Goal: Information Seeking & Learning: Learn about a topic

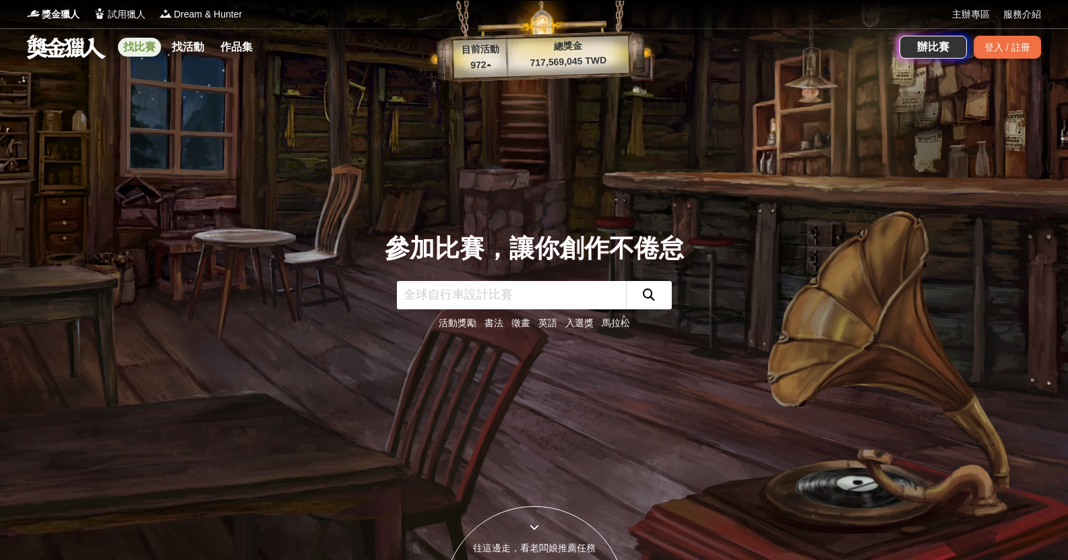
click at [146, 50] on link "找比賽" at bounding box center [139, 47] width 43 height 19
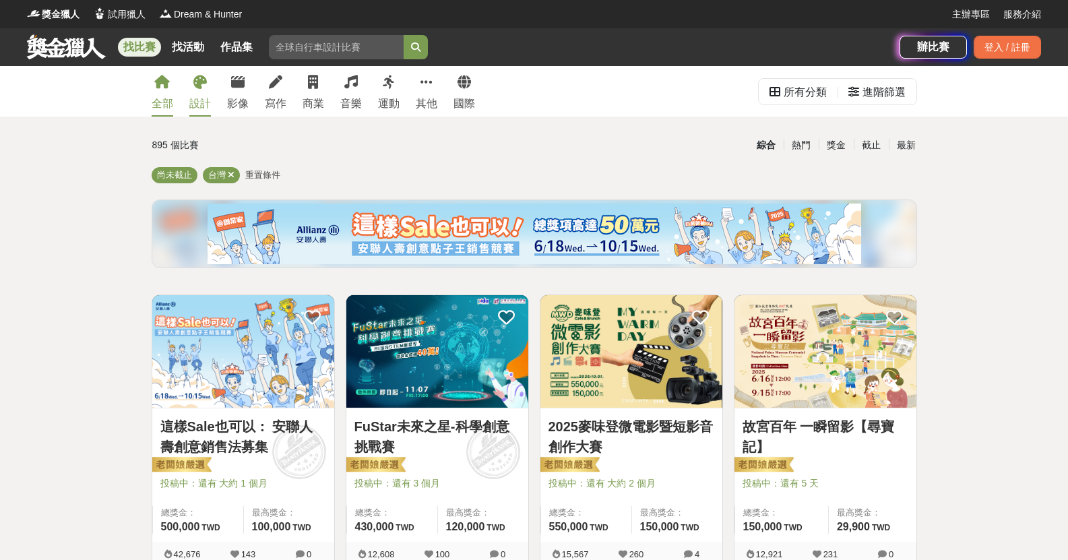
click at [193, 96] on div "設計" at bounding box center [200, 104] width 22 height 16
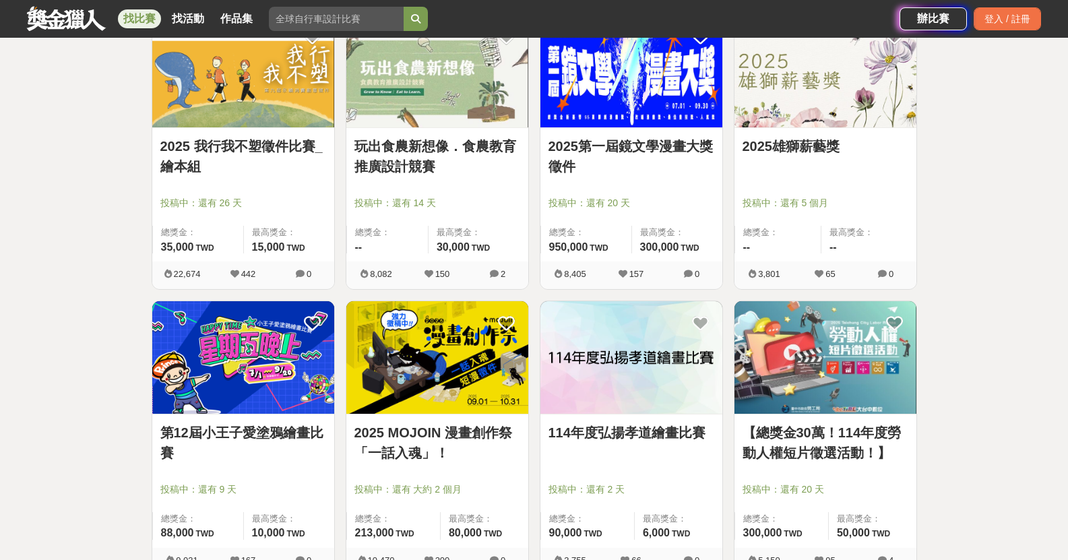
scroll to position [1550, 0]
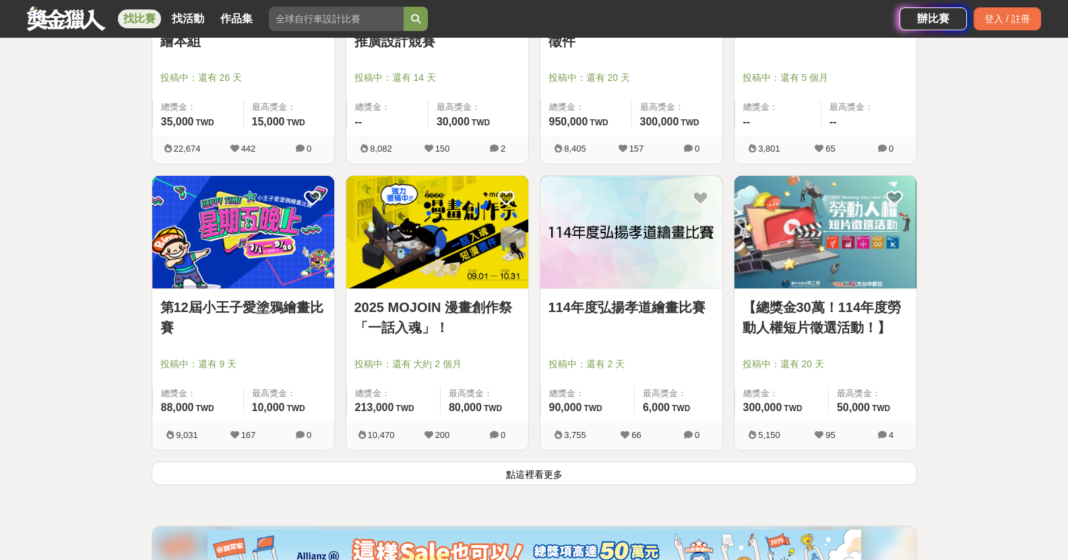
click at [605, 472] on button "點這裡看更多" at bounding box center [535, 474] width 766 height 24
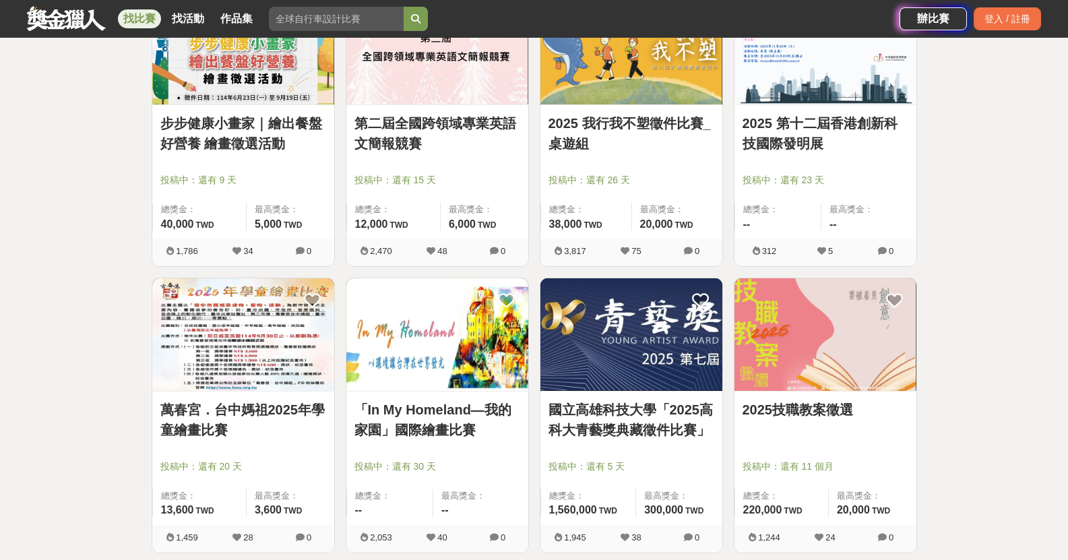
scroll to position [3302, 0]
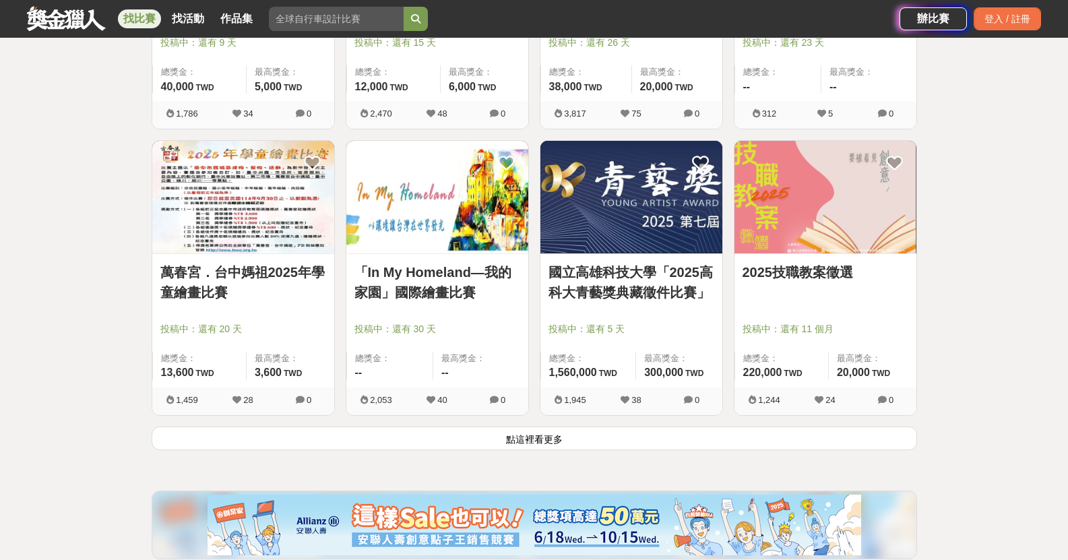
click at [612, 445] on button "點這裡看更多" at bounding box center [535, 439] width 766 height 24
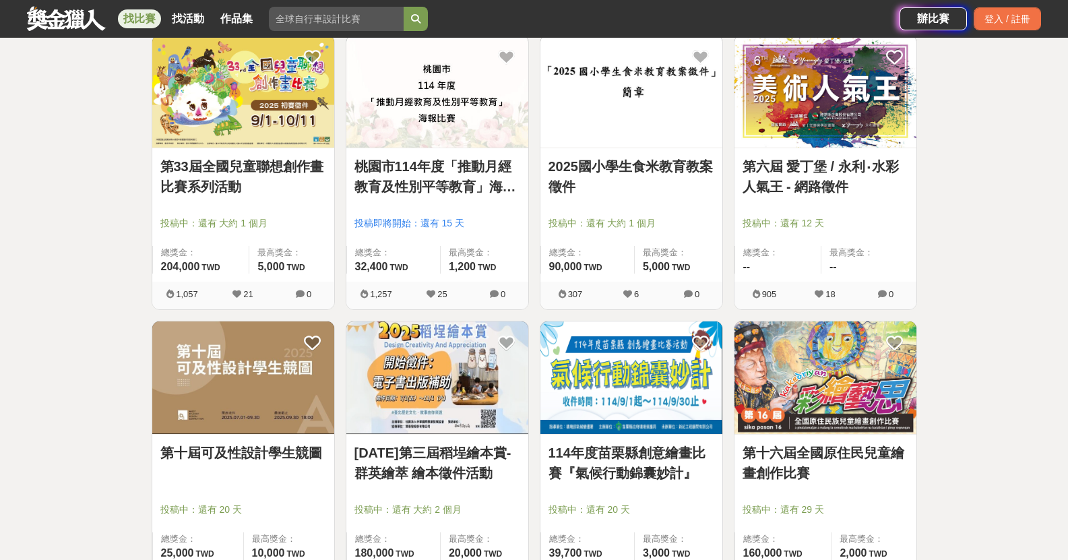
scroll to position [4987, 0]
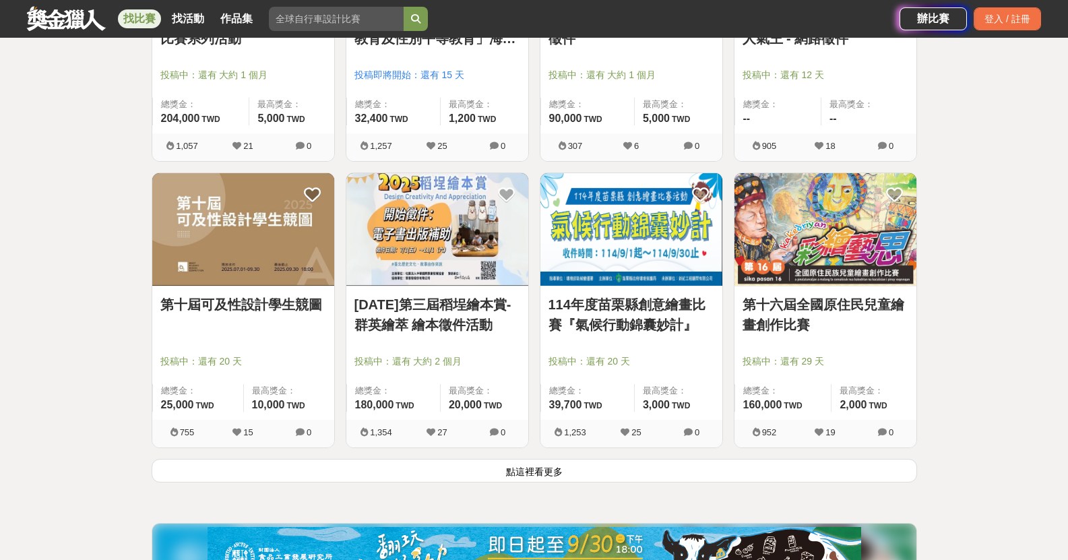
click at [536, 472] on button "點這裡看更多" at bounding box center [535, 471] width 766 height 24
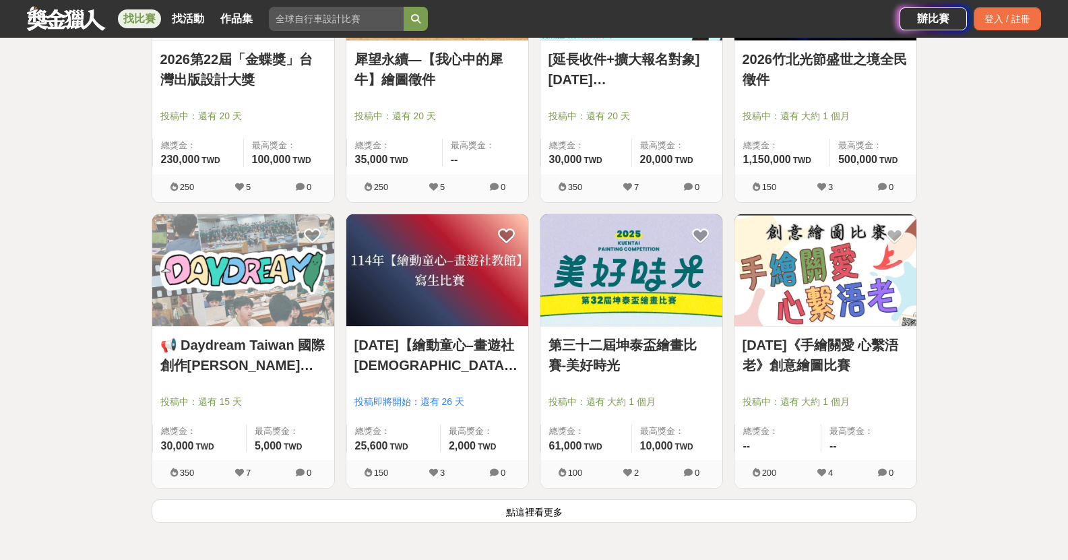
scroll to position [6740, 0]
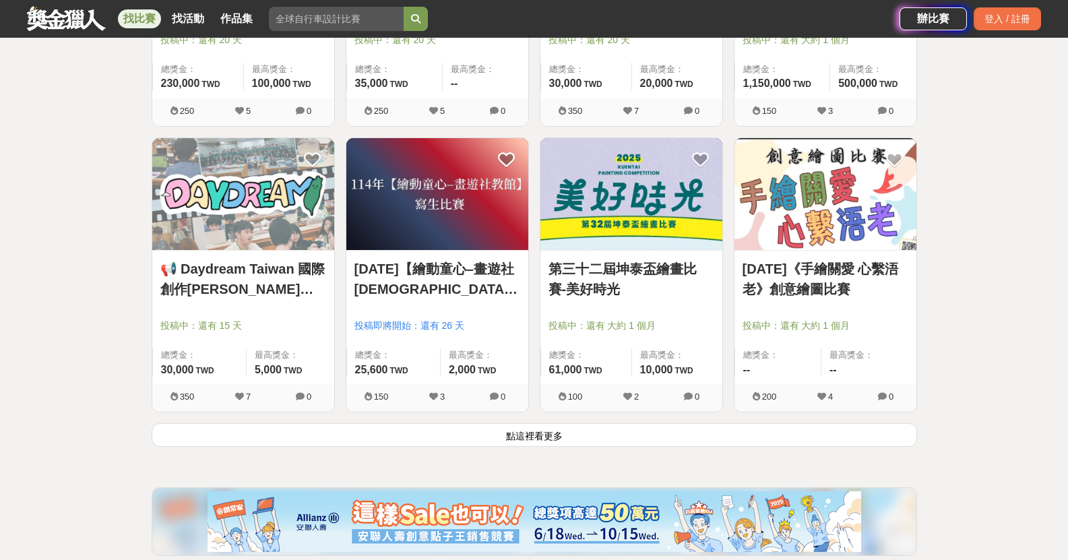
click at [574, 436] on button "點這裡看更多" at bounding box center [535, 435] width 766 height 24
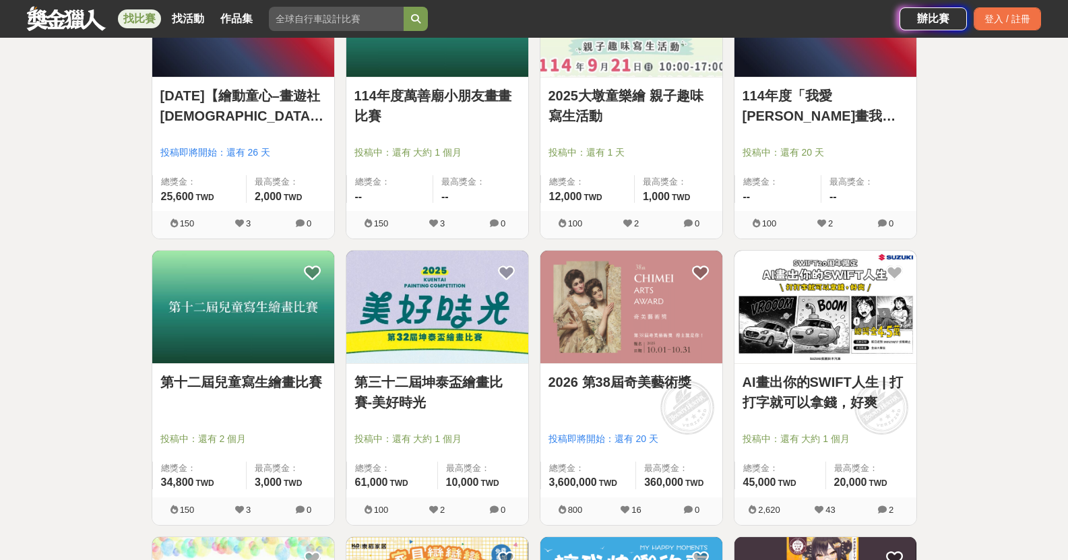
scroll to position [7279, 0]
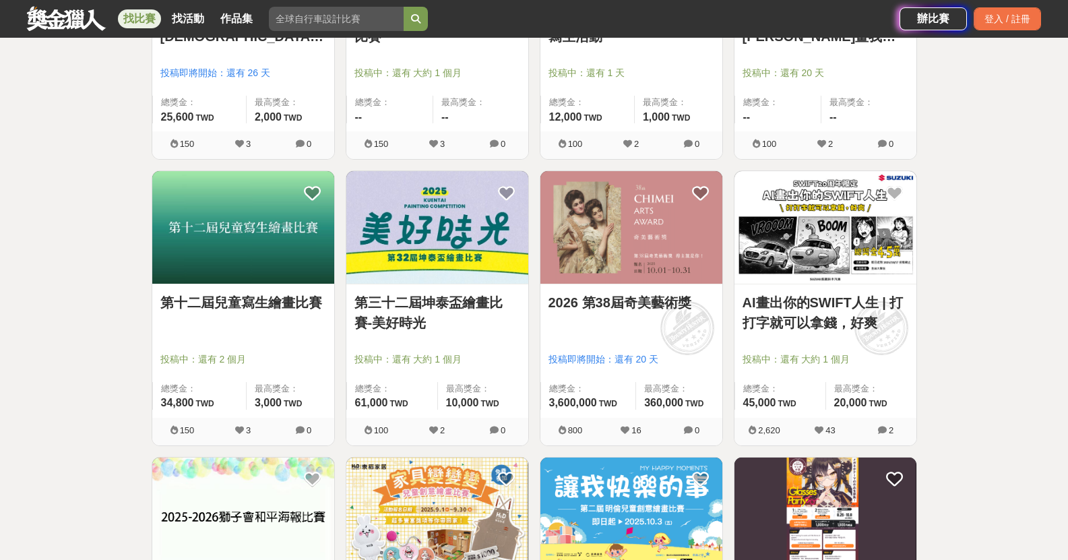
click at [851, 304] on link "AI畫出你的SWIFT人生 | 打打字就可以拿錢，好爽" at bounding box center [826, 313] width 166 height 40
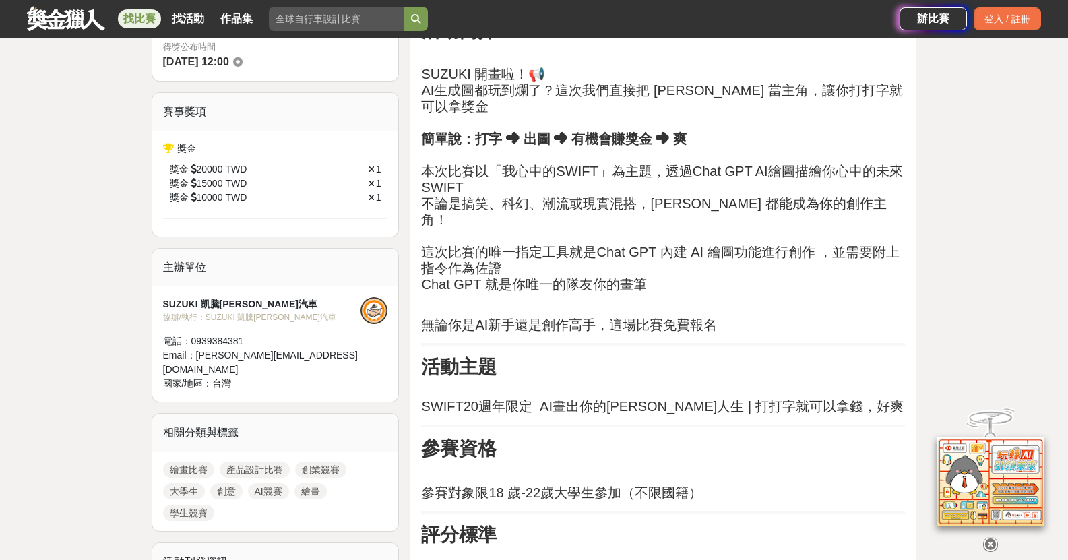
scroll to position [539, 0]
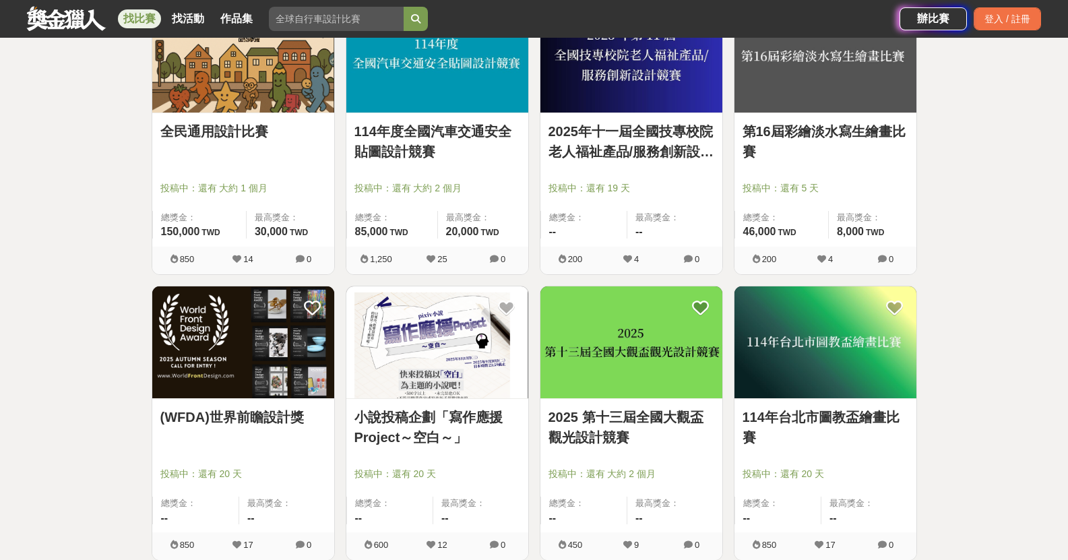
scroll to position [8425, 0]
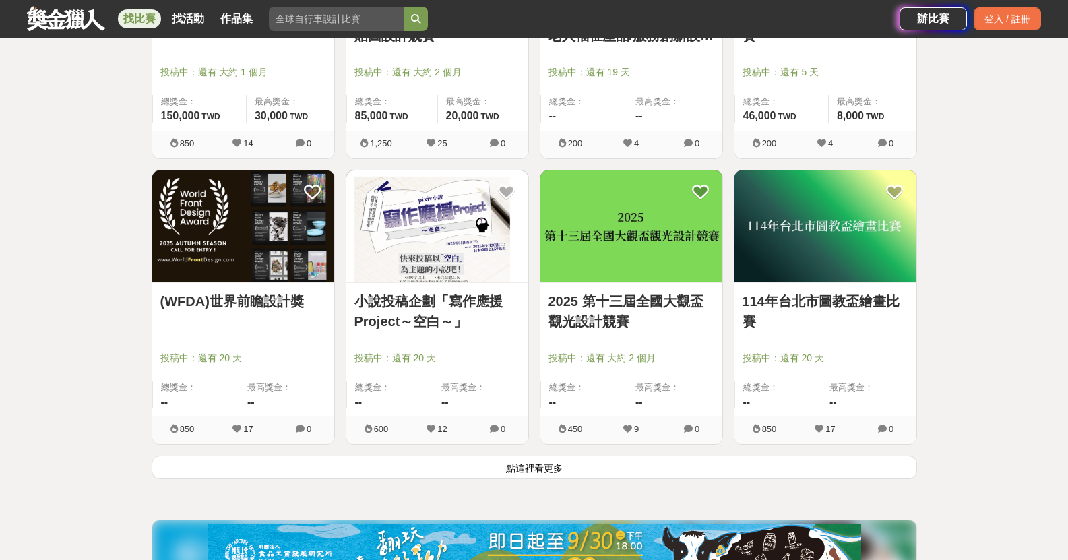
click at [695, 468] on button "點這裡看更多" at bounding box center [535, 468] width 766 height 24
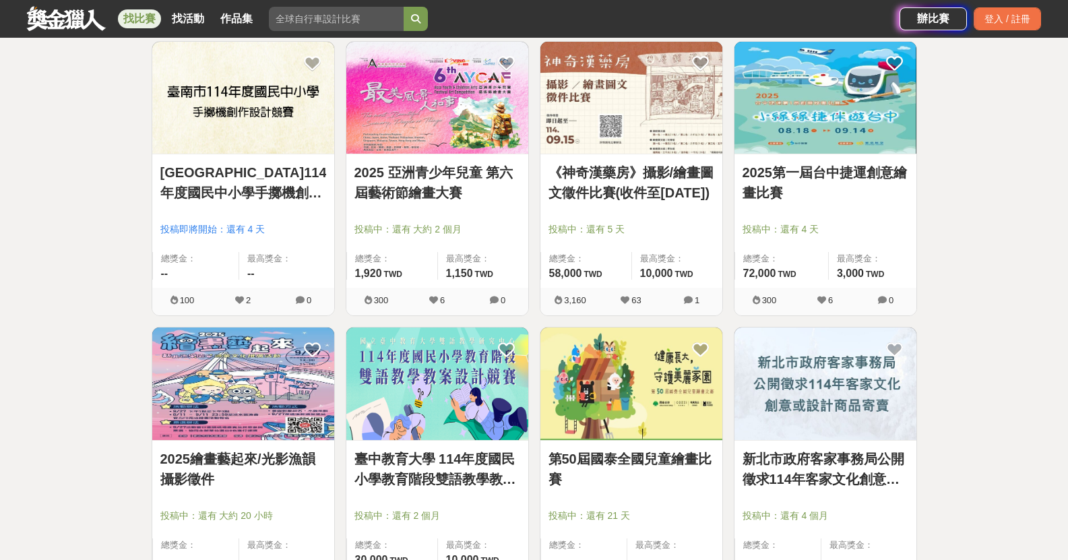
scroll to position [10177, 0]
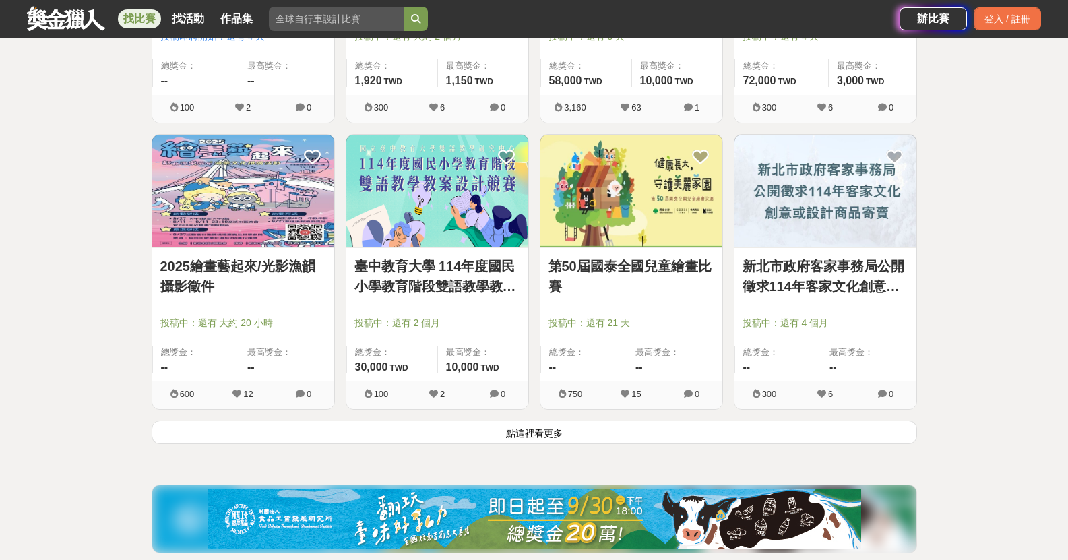
click at [536, 436] on button "點這裡看更多" at bounding box center [535, 433] width 766 height 24
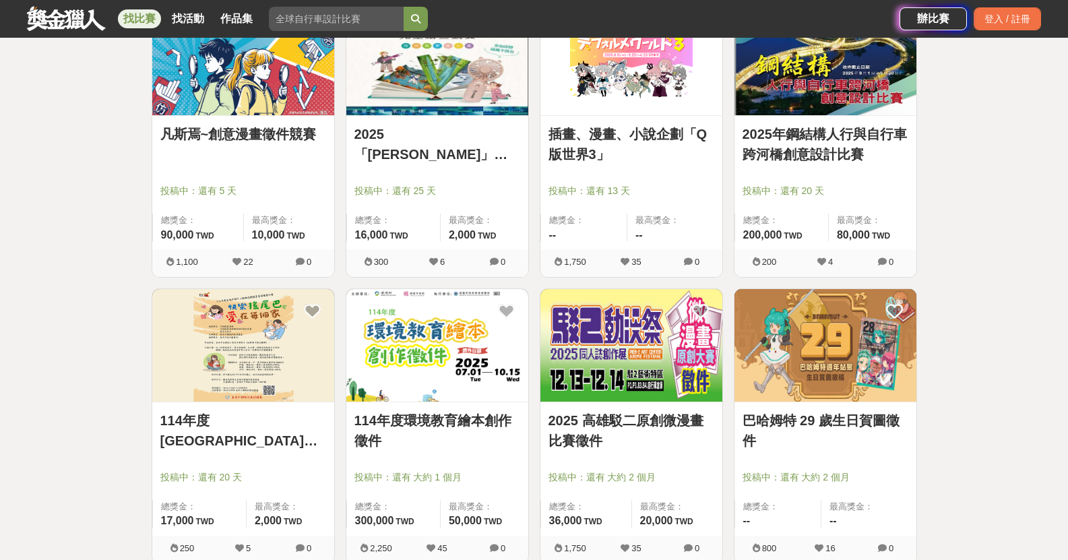
scroll to position [11862, 0]
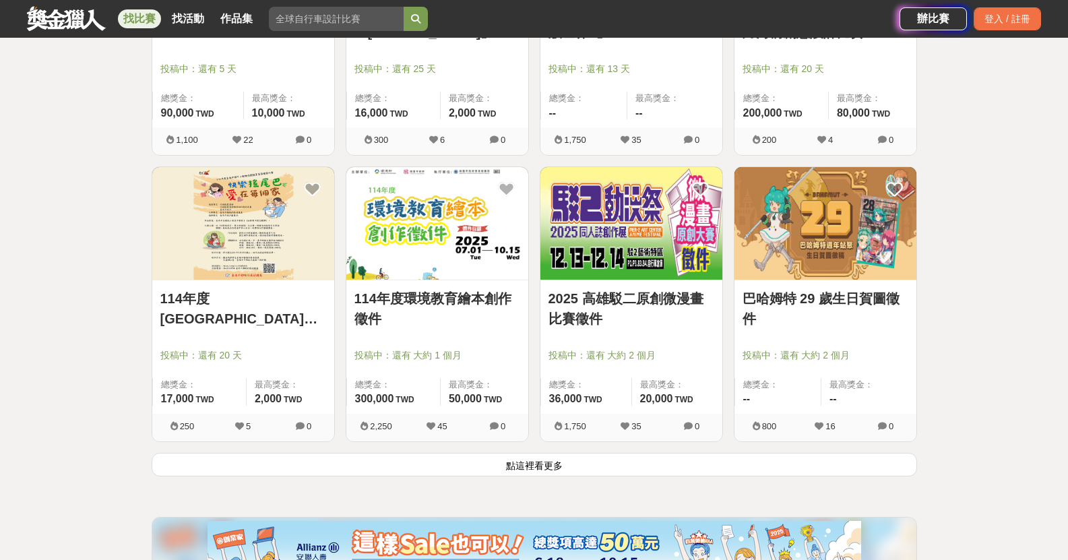
click at [649, 287] on div "2025 高雄駁二原創微漫畫比賽徵件 投稿中：還有 大約 2 個月 總獎金： 36,000 36,000 TWD 最高獎金： 20,000 TWD" at bounding box center [632, 346] width 182 height 133
click at [647, 293] on link "2025 高雄駁二原創微漫畫比賽徵件" at bounding box center [632, 308] width 166 height 40
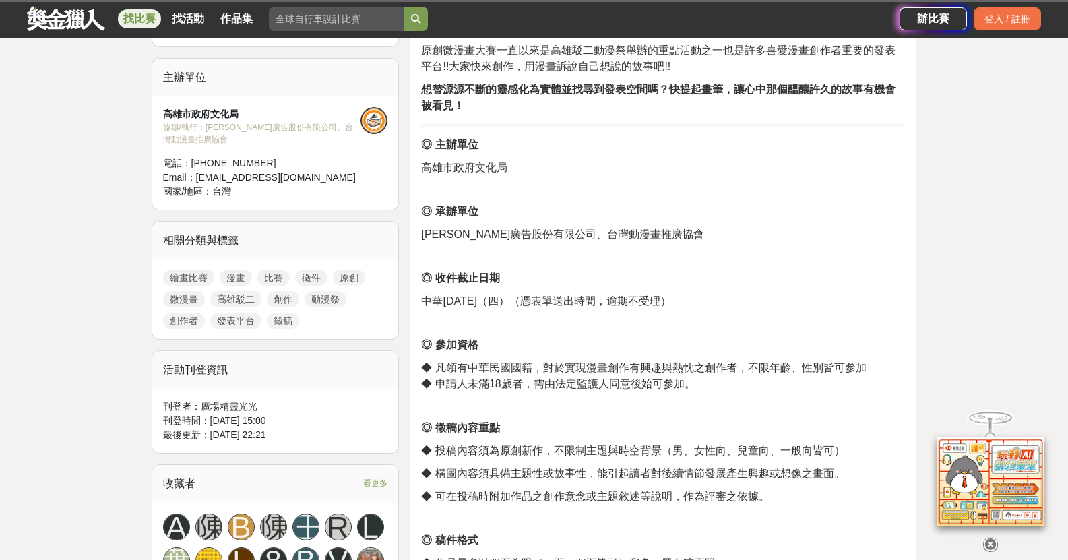
scroll to position [270, 0]
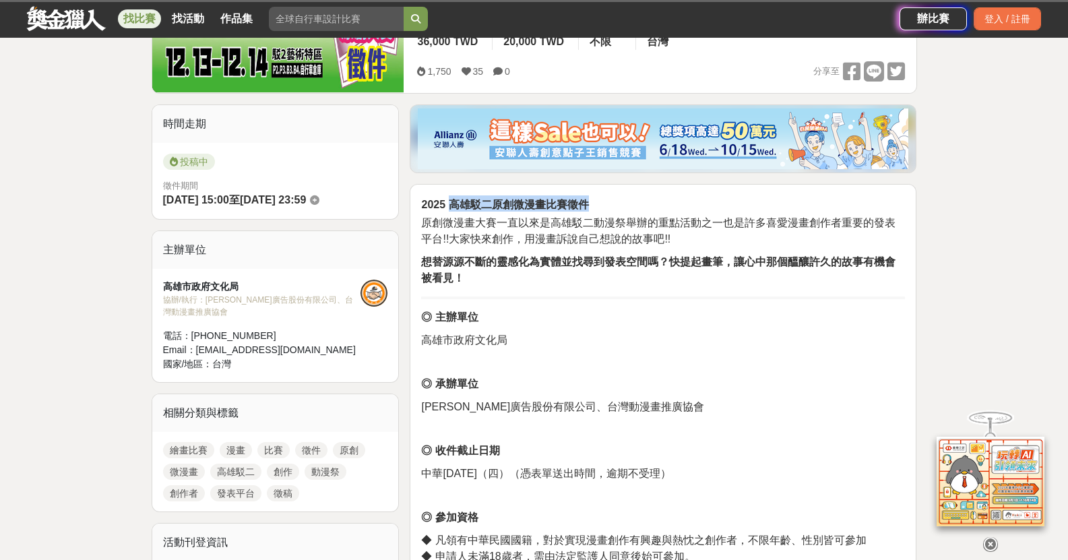
drag, startPoint x: 454, startPoint y: 204, endPoint x: 592, endPoint y: 197, distance: 139.0
click at [592, 197] on h2 "2025 高雄駁二原創微漫畫比賽徵件" at bounding box center [663, 203] width 484 height 16
copy strong "高雄駁二原創微漫畫比賽徵件"
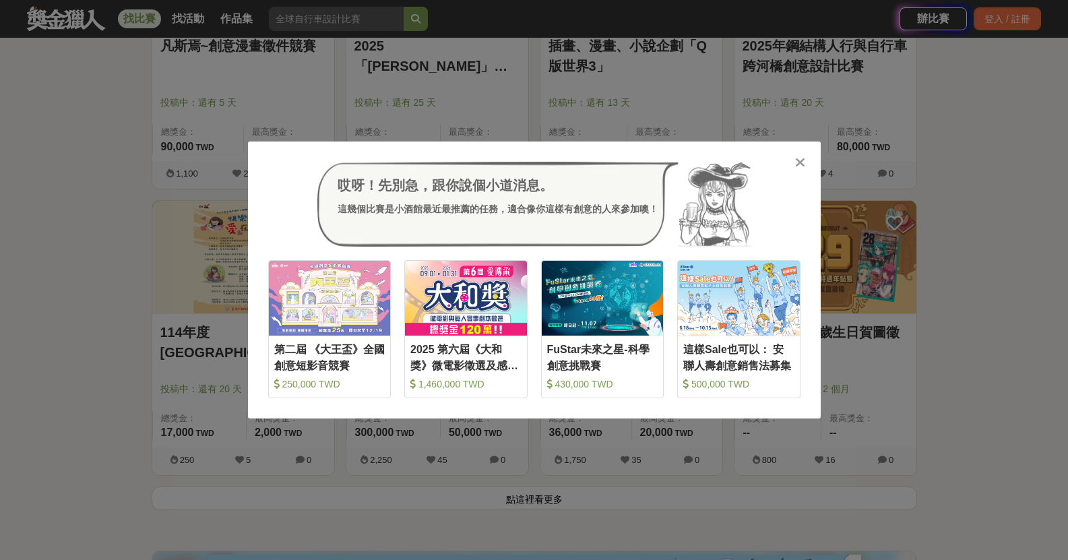
scroll to position [11862, 0]
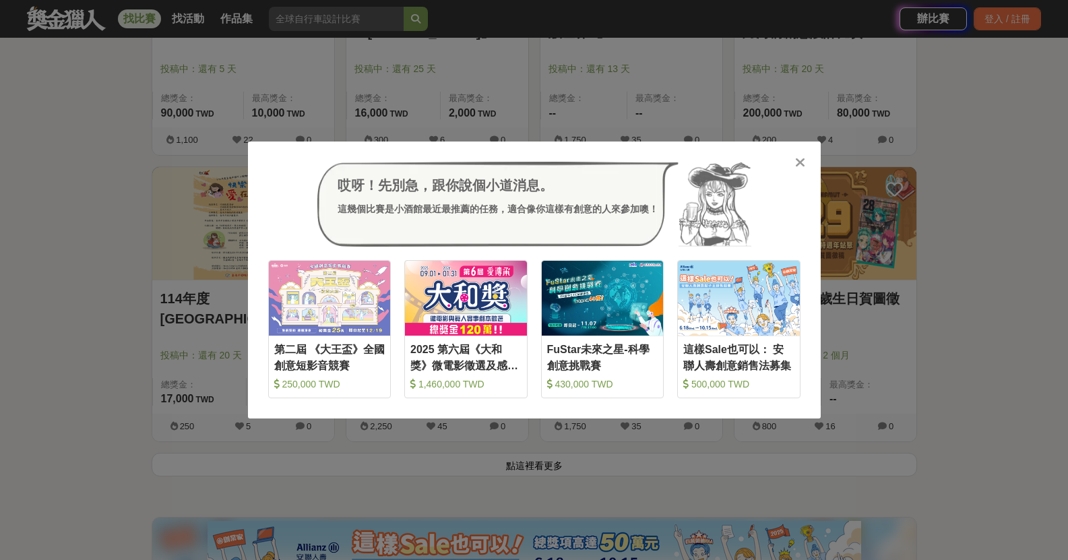
click at [799, 159] on icon at bounding box center [800, 162] width 10 height 13
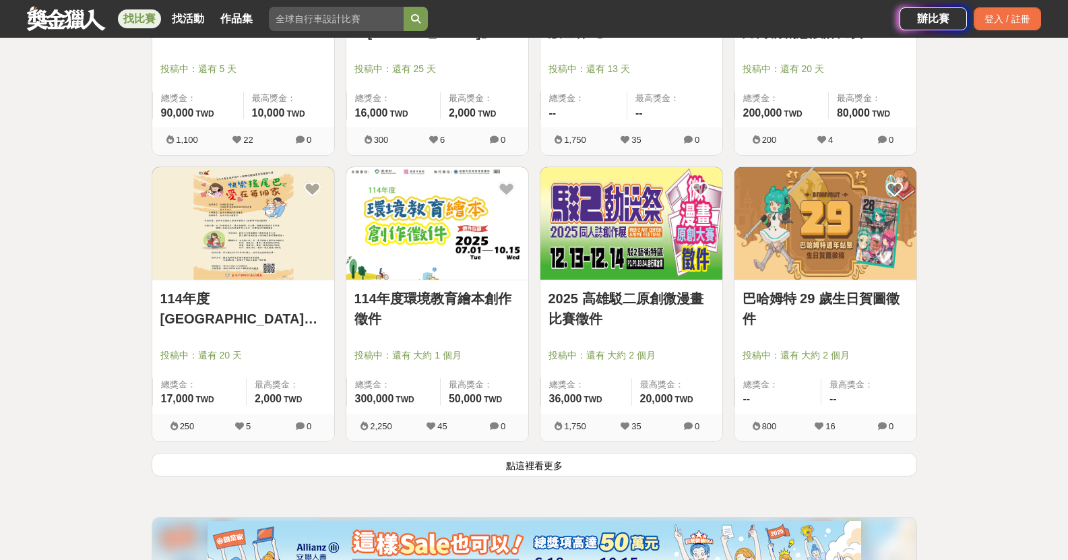
click at [578, 472] on button "點這裡看更多" at bounding box center [535, 465] width 766 height 24
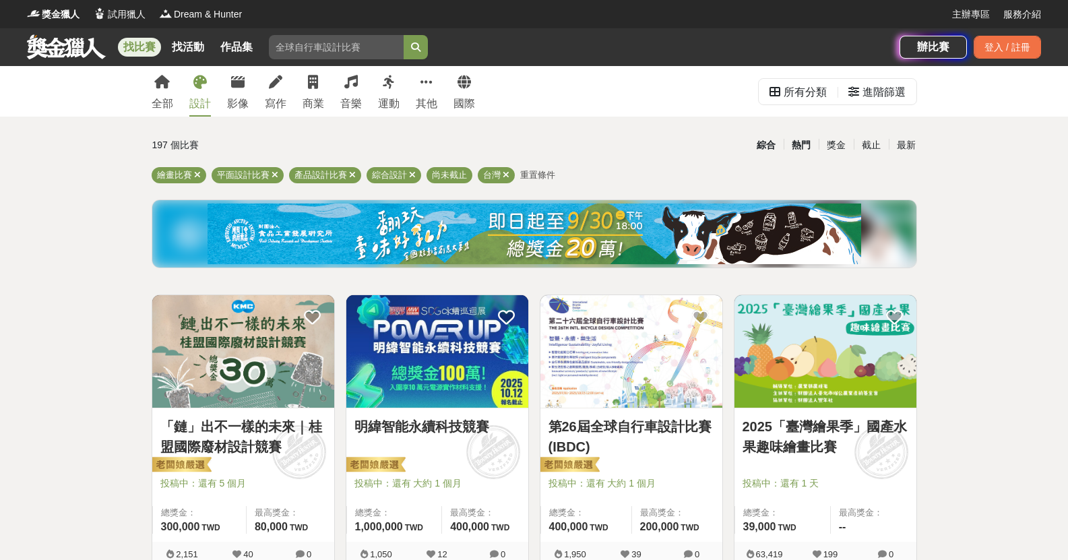
click at [807, 143] on div "熱門" at bounding box center [801, 145] width 35 height 24
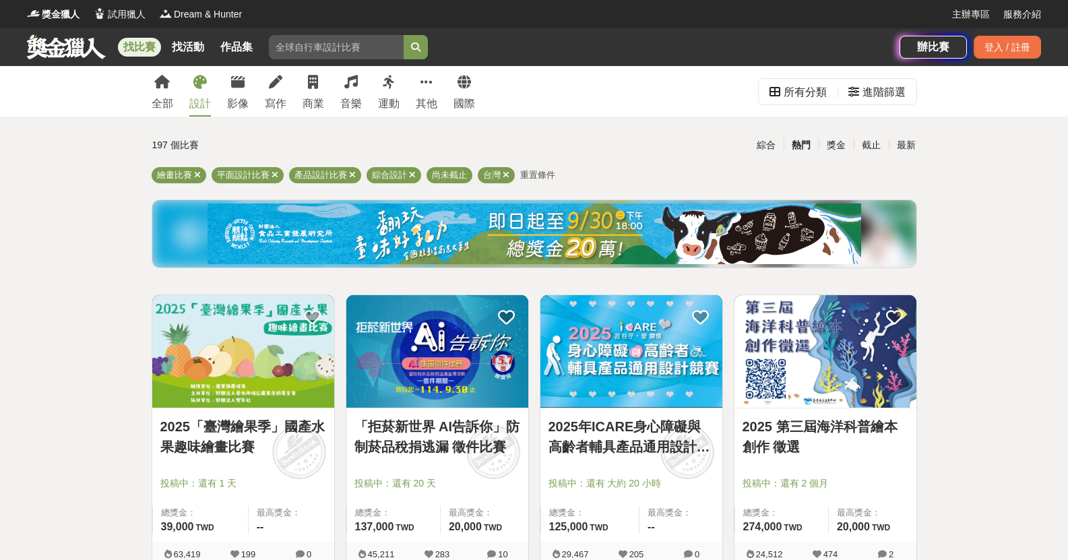
click at [457, 431] on link "「拒菸新世界 AI告訴你」防制菸品稅捐逃漏 徵件比賽" at bounding box center [438, 437] width 166 height 40
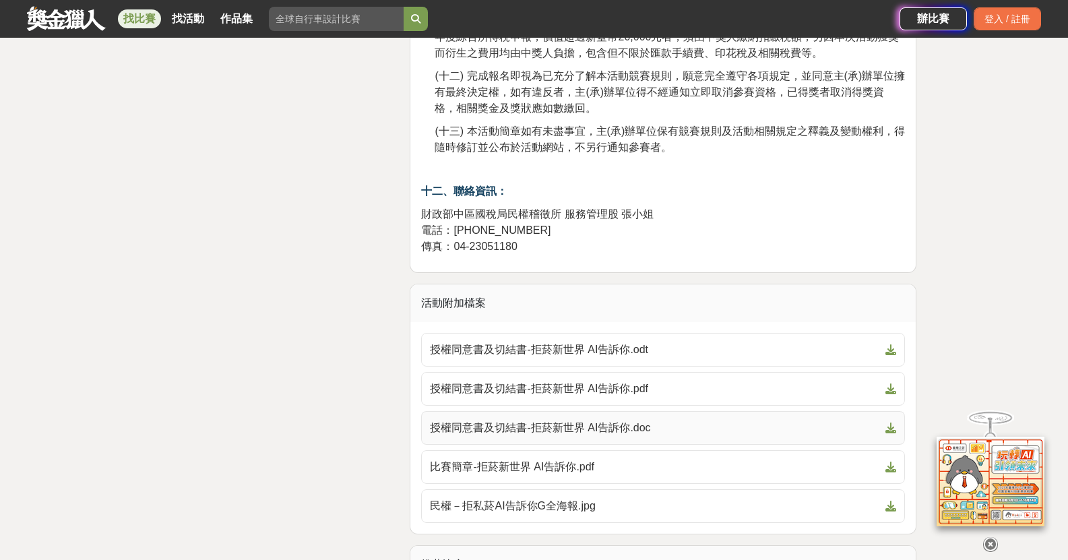
scroll to position [2561, 0]
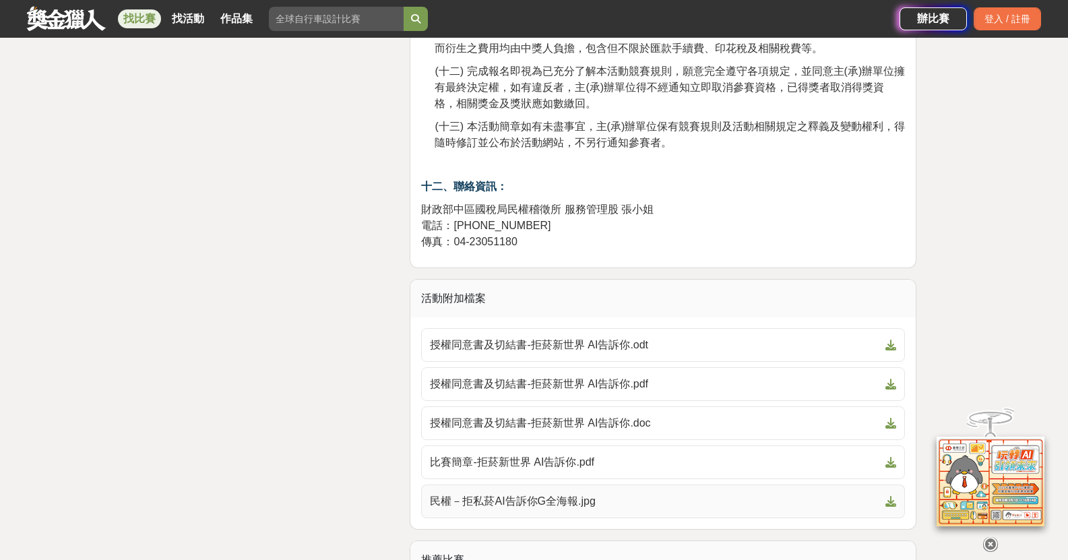
click at [513, 498] on span "民權－拒私菸AI告訴你G全海報.jpg" at bounding box center [655, 501] width 450 height 16
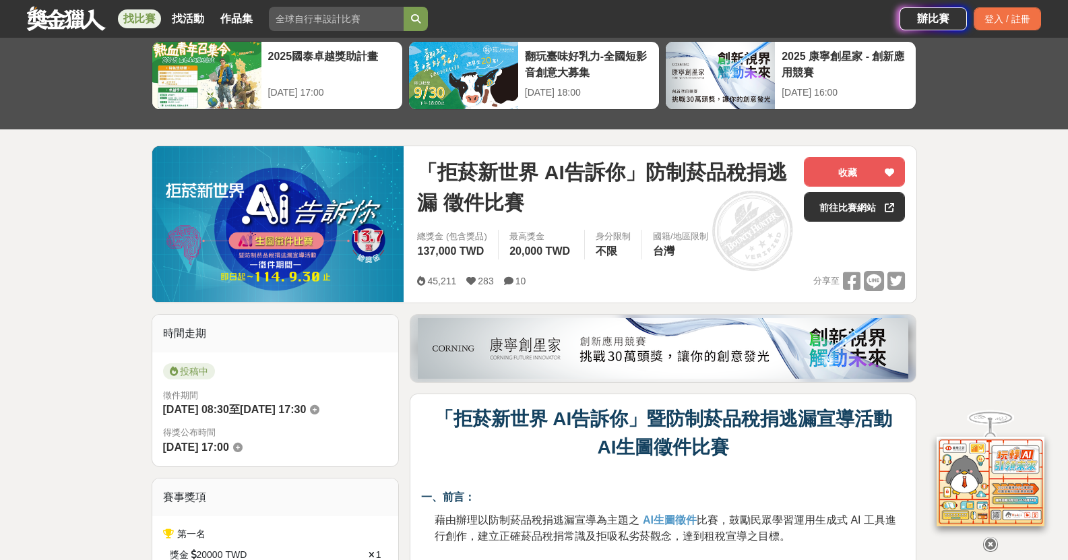
scroll to position [270, 0]
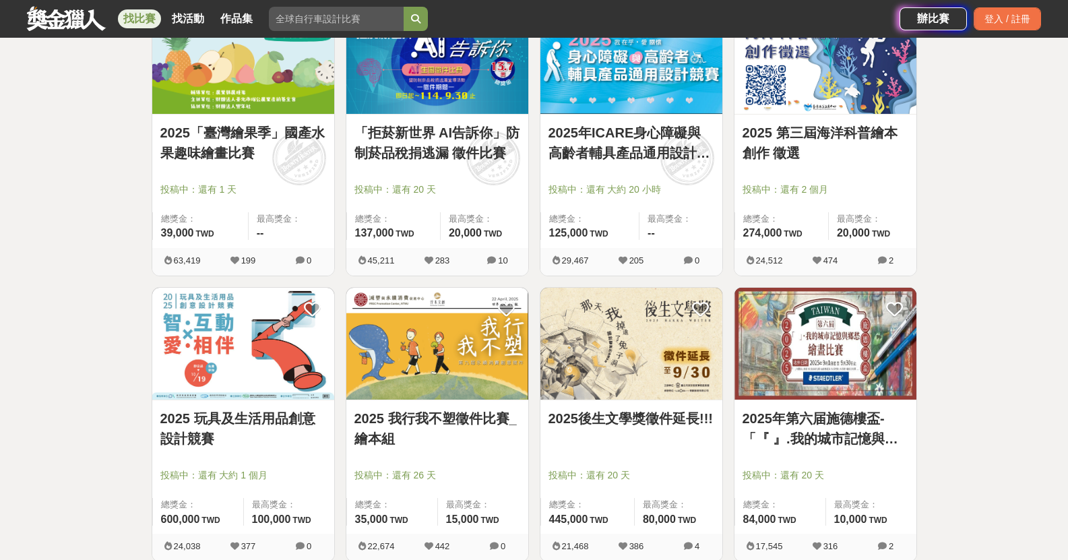
scroll to position [337, 0]
